Goal: Communication & Community: Answer question/provide support

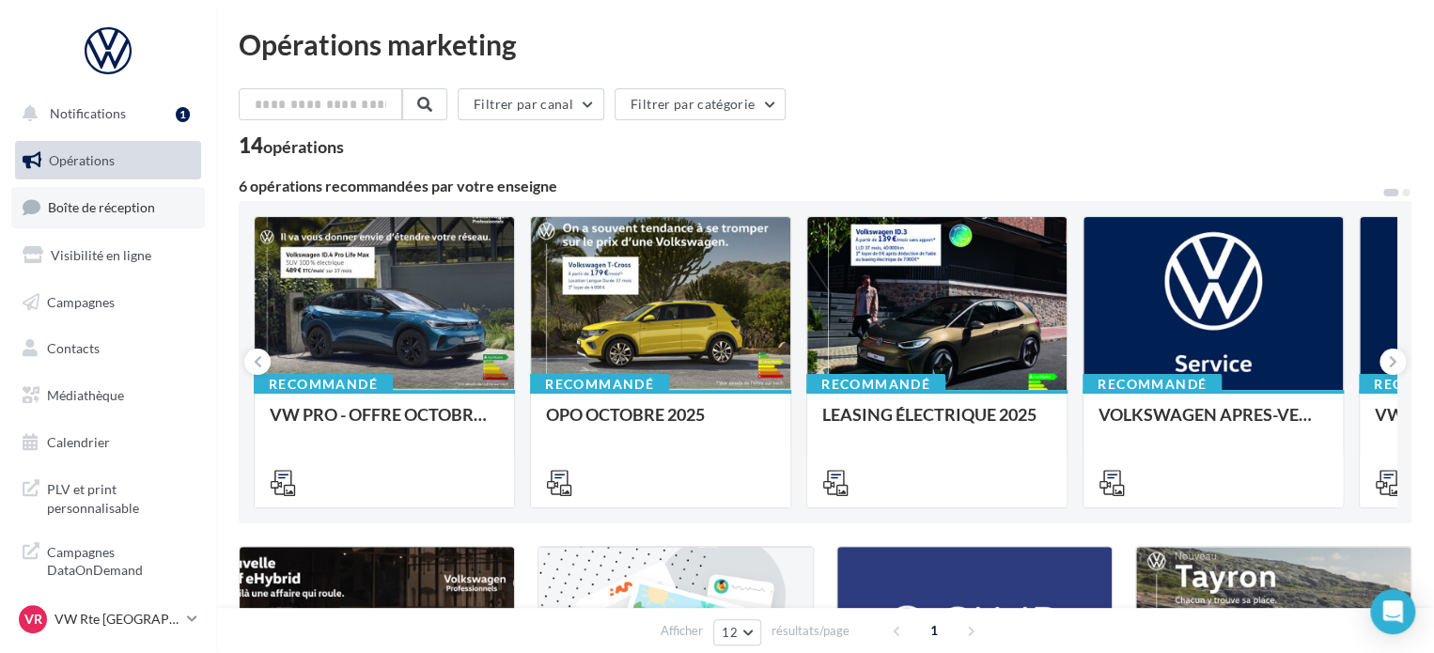
click at [106, 210] on span "Boîte de réception" at bounding box center [101, 207] width 107 height 16
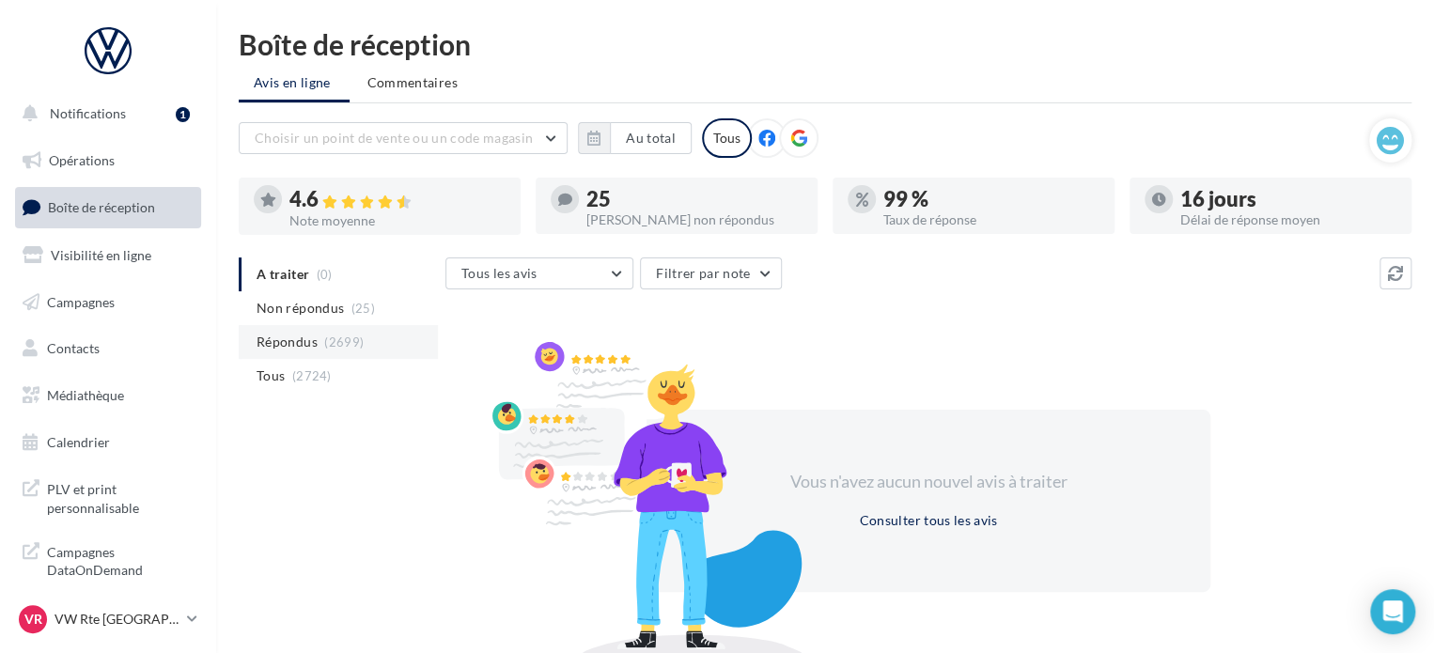
click at [328, 340] on span "(2699)" at bounding box center [343, 342] width 39 height 15
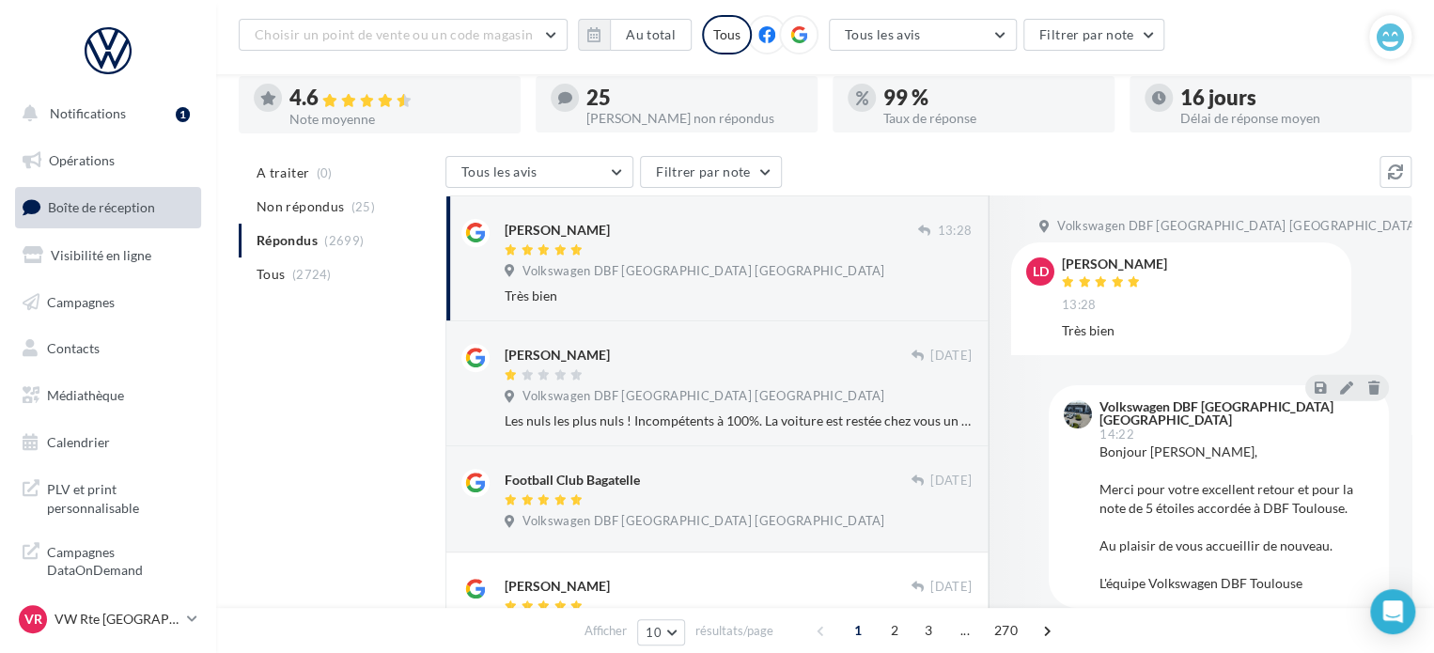
scroll to position [282, 0]
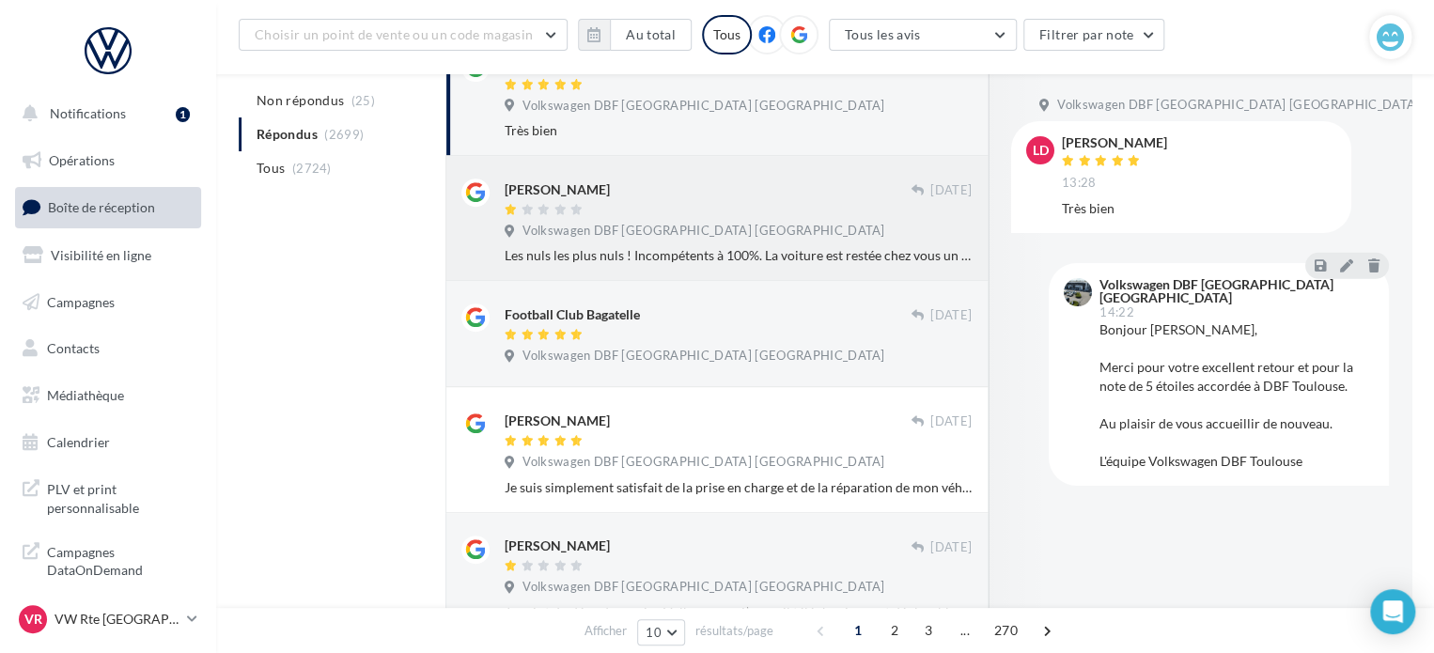
click at [745, 191] on div "[PERSON_NAME]" at bounding box center [708, 189] width 406 height 20
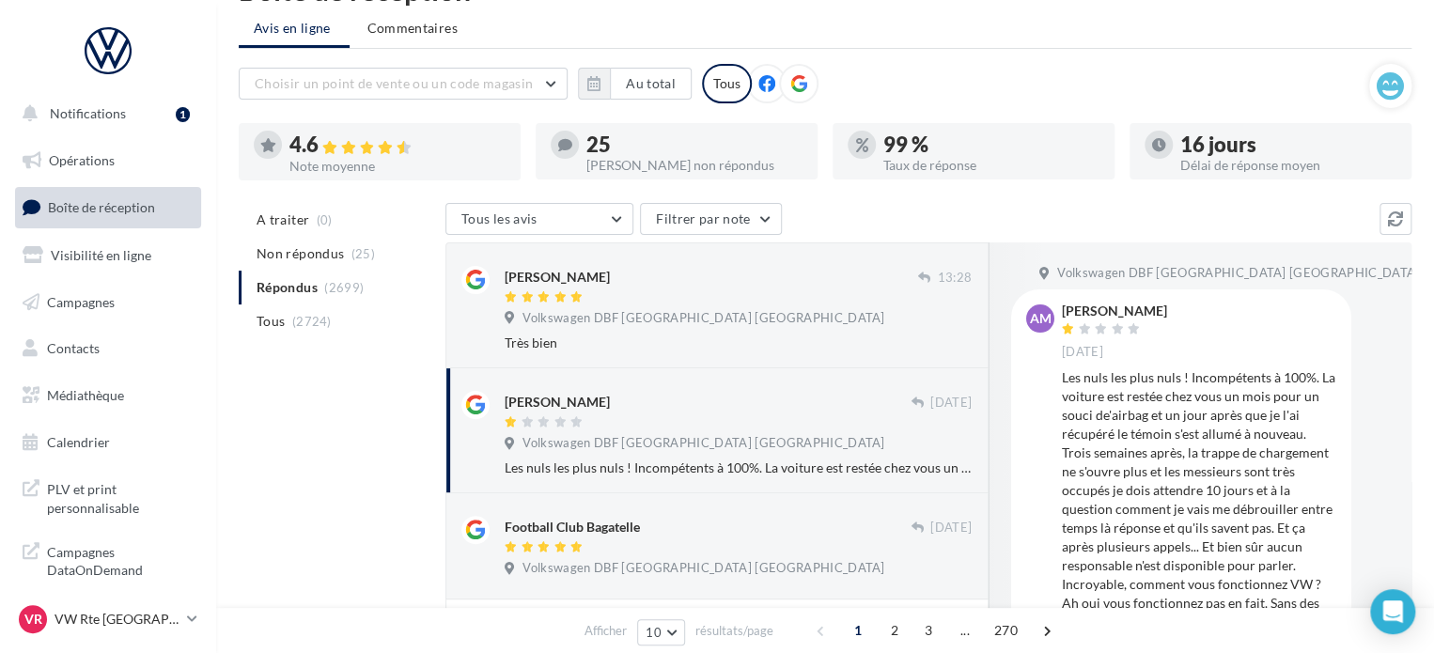
scroll to position [0, 0]
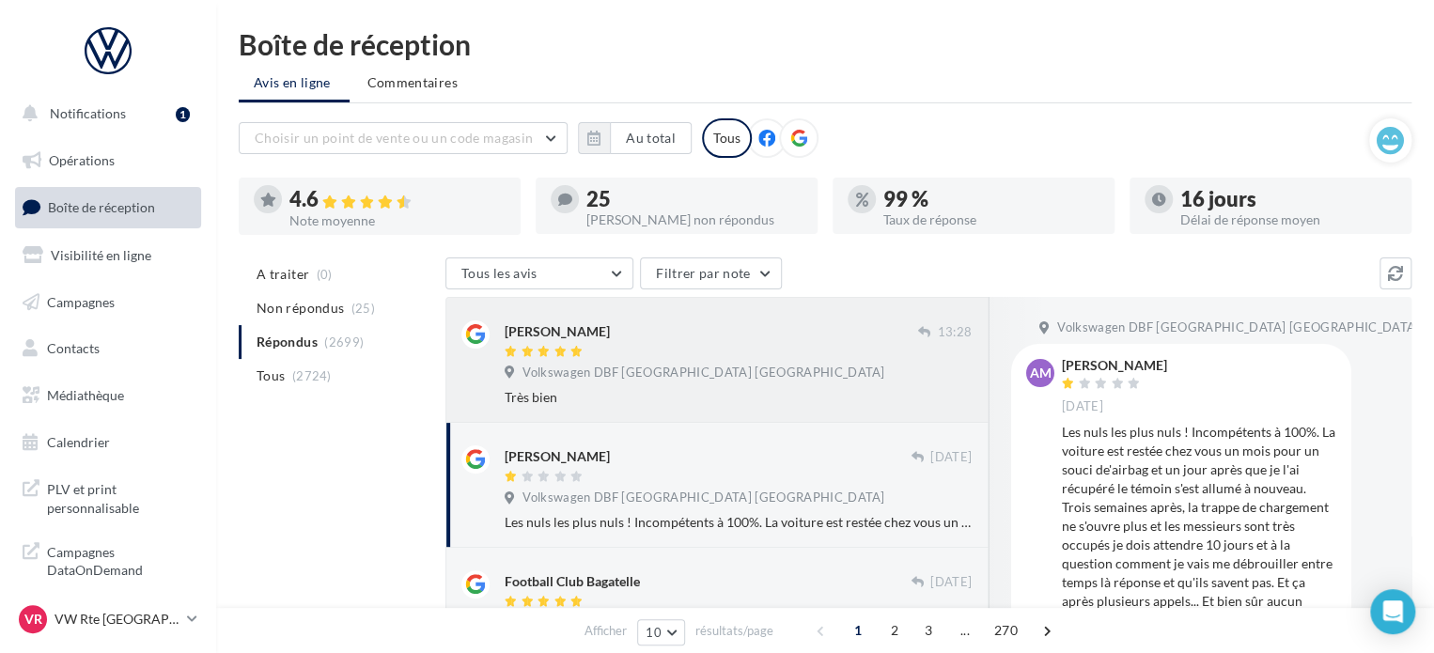
click at [689, 352] on div at bounding box center [712, 353] width 414 height 16
